Goal: Task Accomplishment & Management: Use online tool/utility

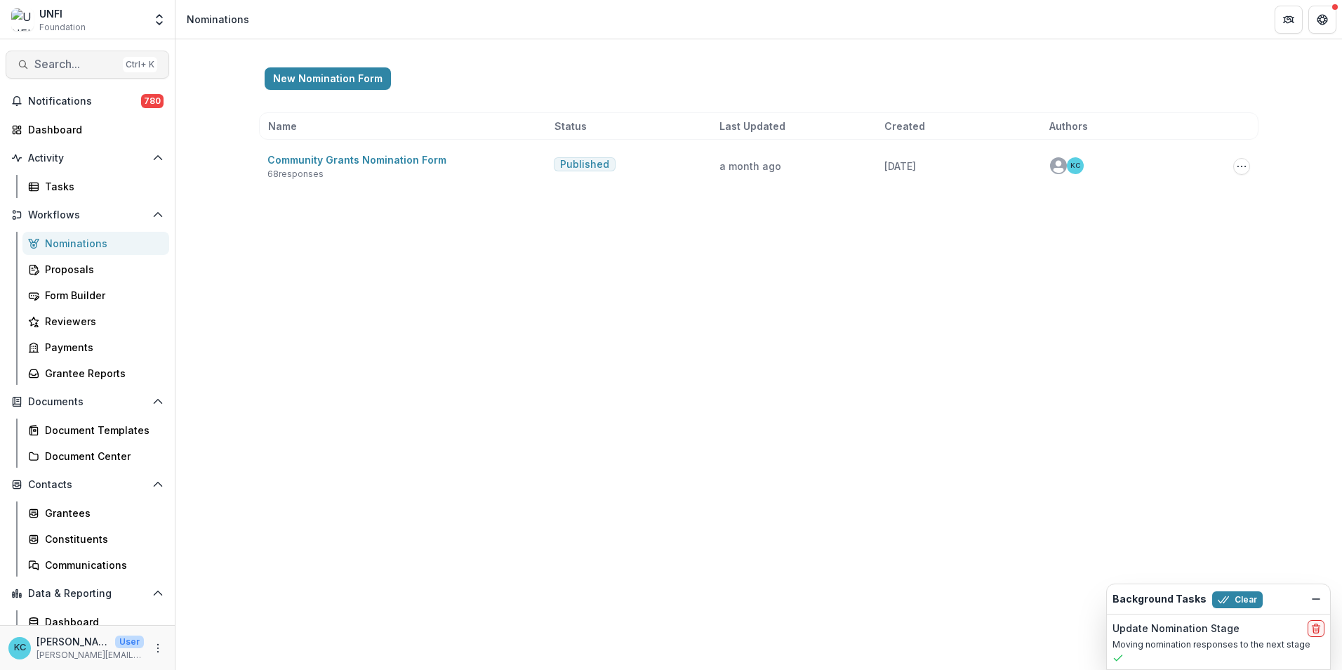
click at [52, 71] on span "Search..." at bounding box center [75, 64] width 83 height 13
type input "**********"
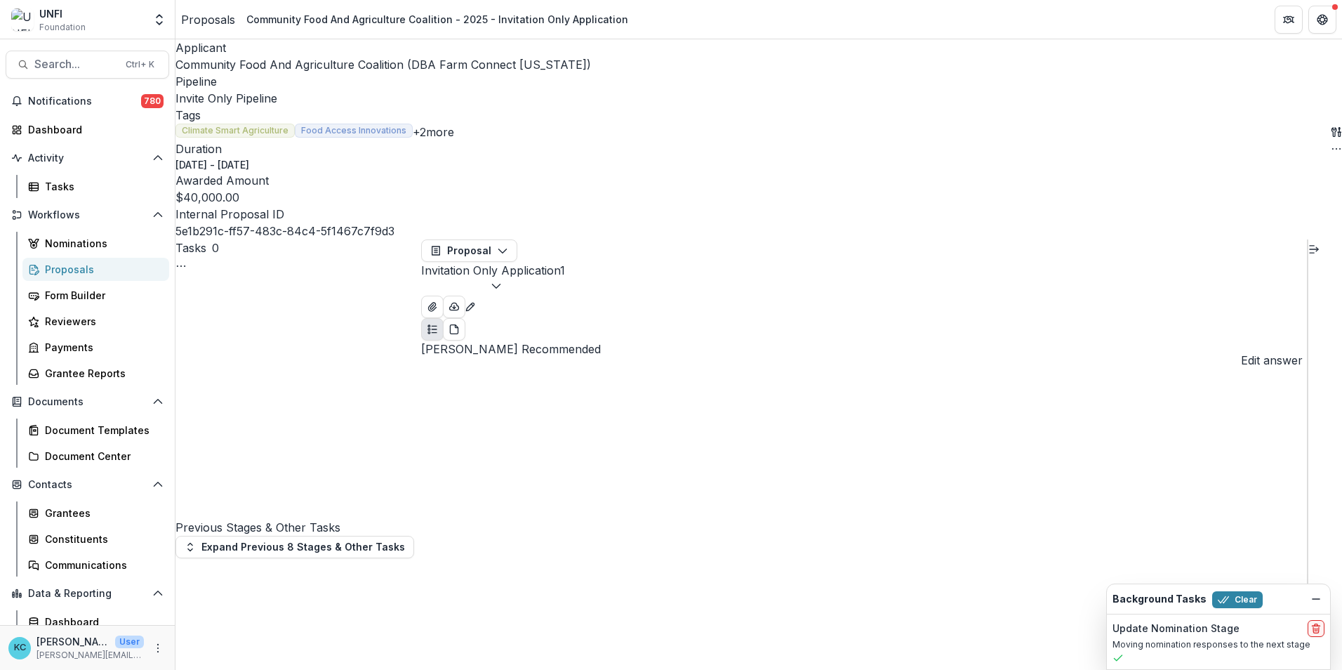
type input "*****"
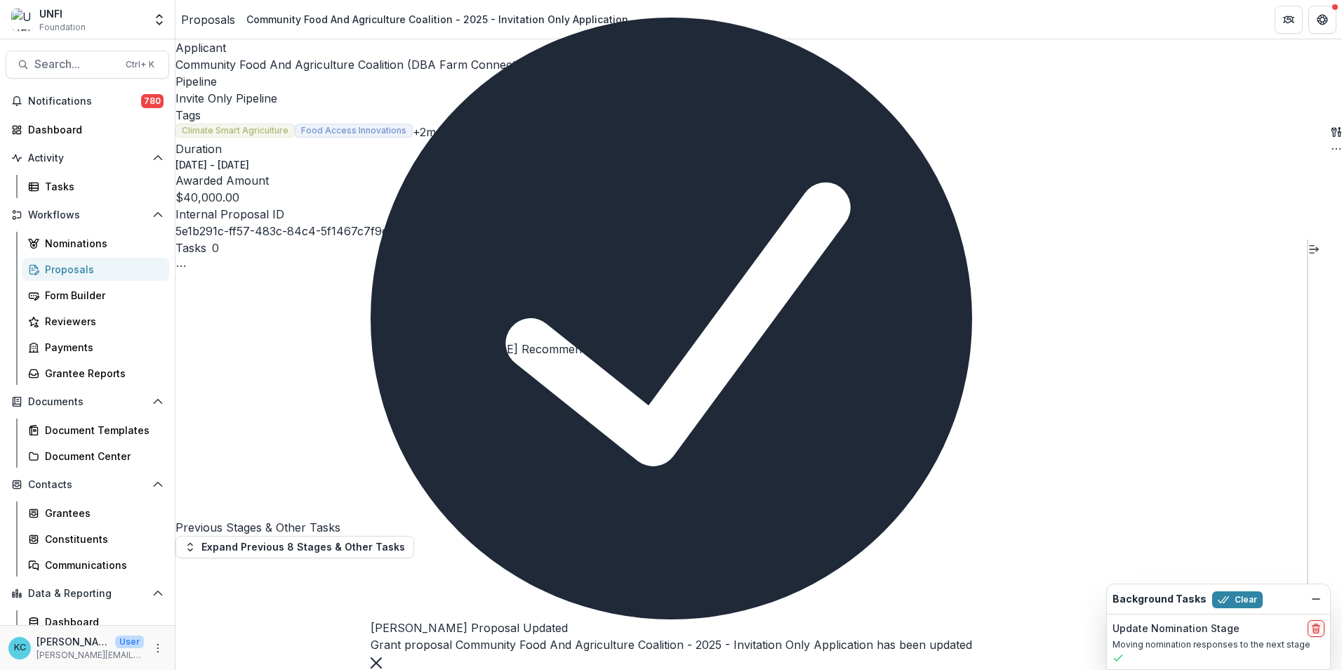
scroll to position [772, 0]
